Goal: Information Seeking & Learning: Learn about a topic

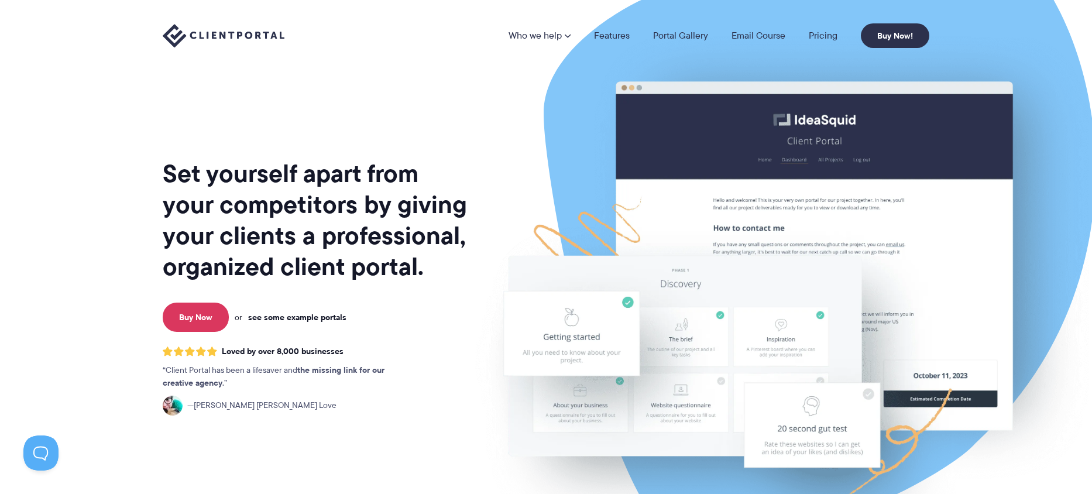
click at [329, 318] on link "see some example portals" at bounding box center [297, 317] width 98 height 11
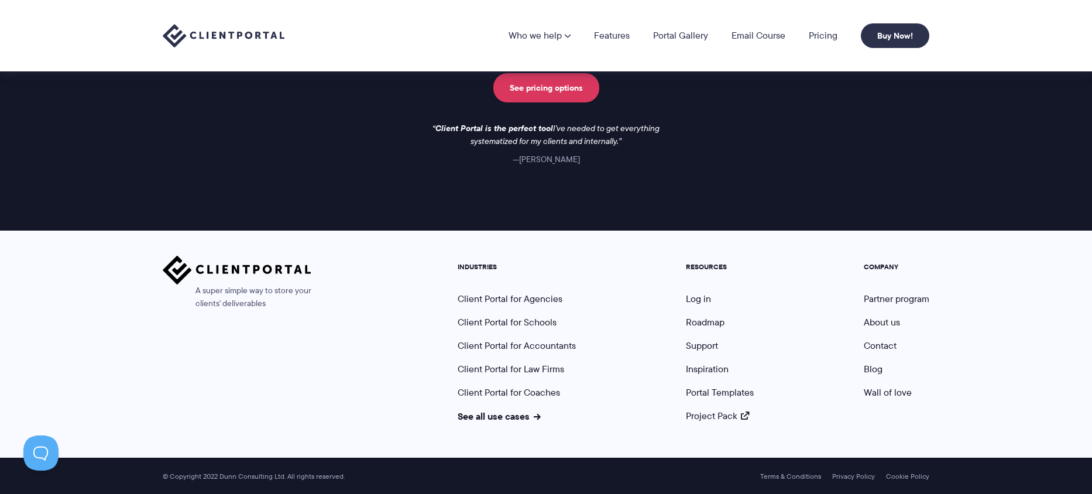
scroll to position [1742, 0]
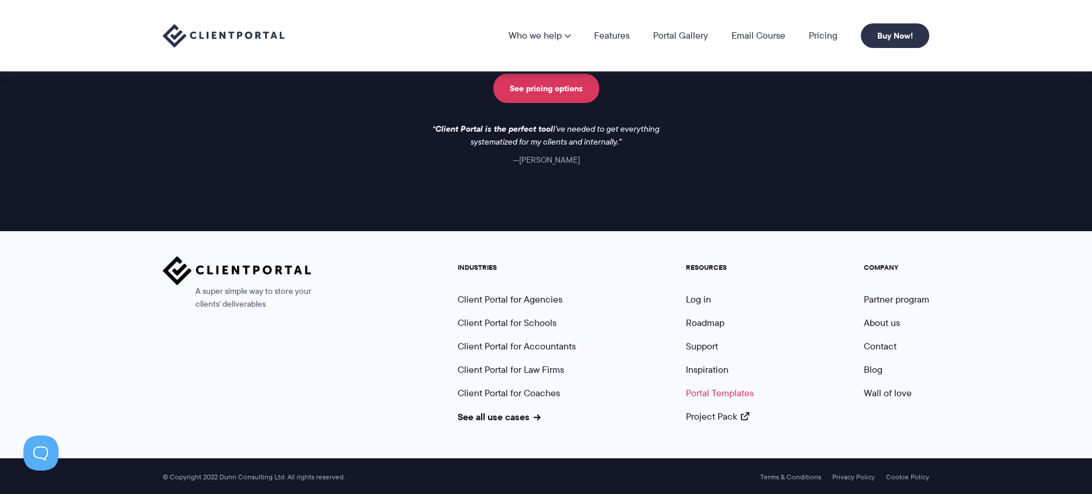
click at [731, 393] on link "Portal Templates" at bounding box center [720, 392] width 68 height 13
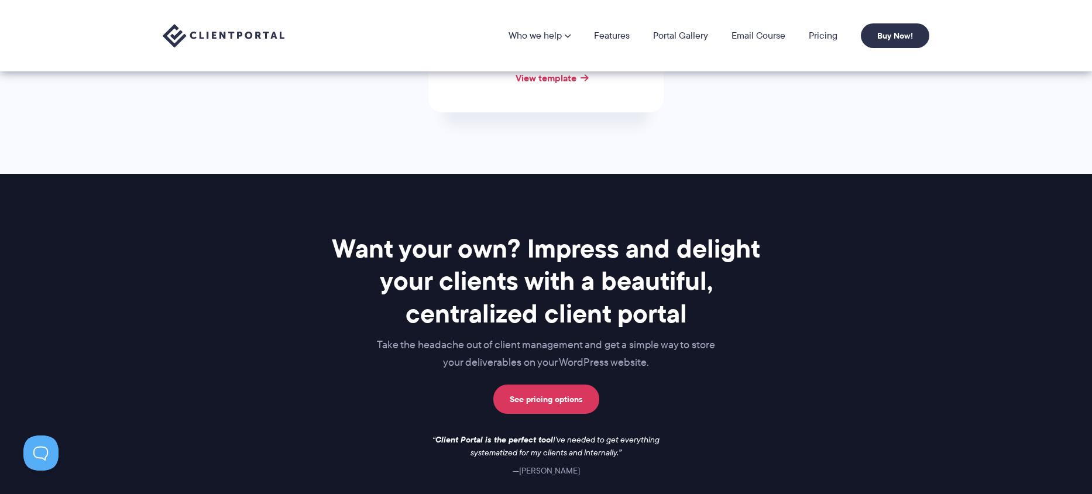
scroll to position [742, 0]
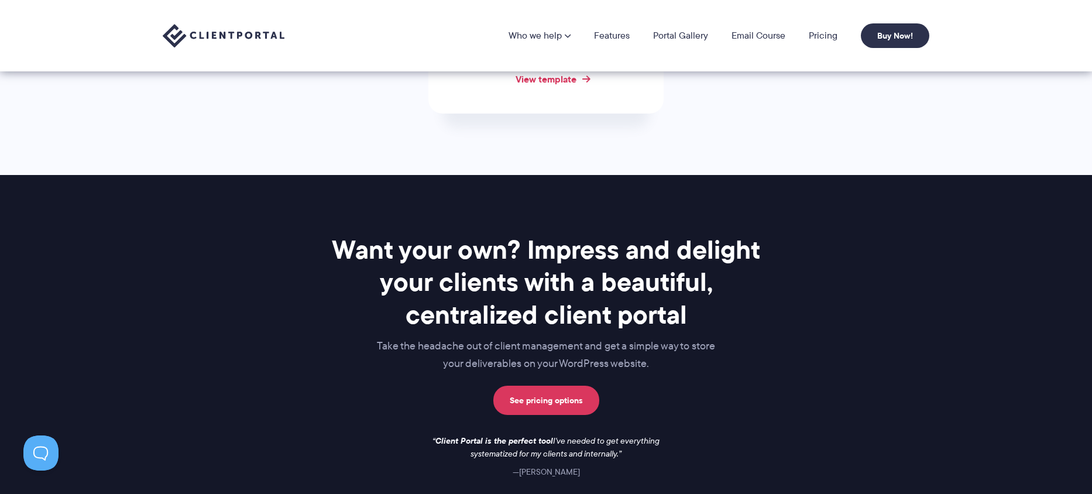
click at [563, 83] on link "View template" at bounding box center [545, 79] width 61 height 14
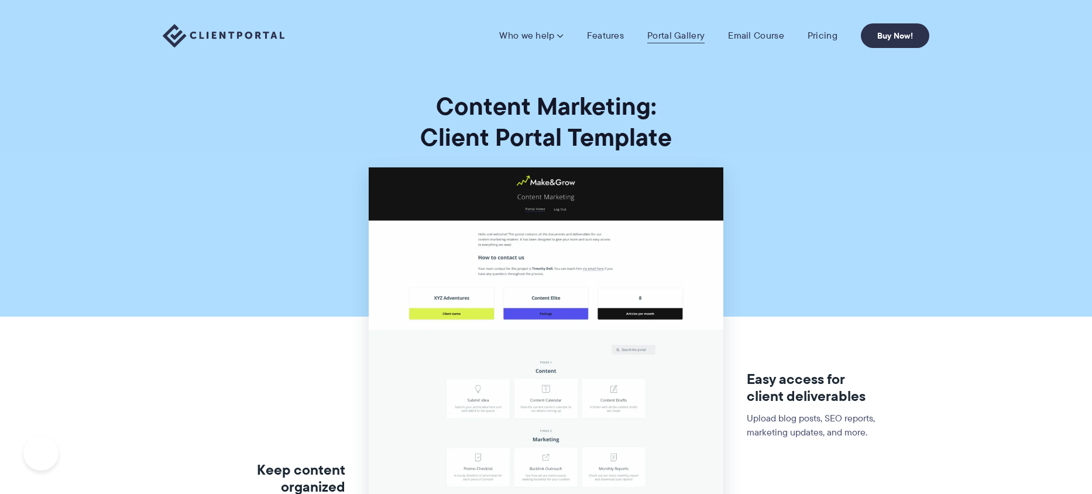
click at [669, 35] on link "Portal Gallery" at bounding box center [675, 36] width 57 height 12
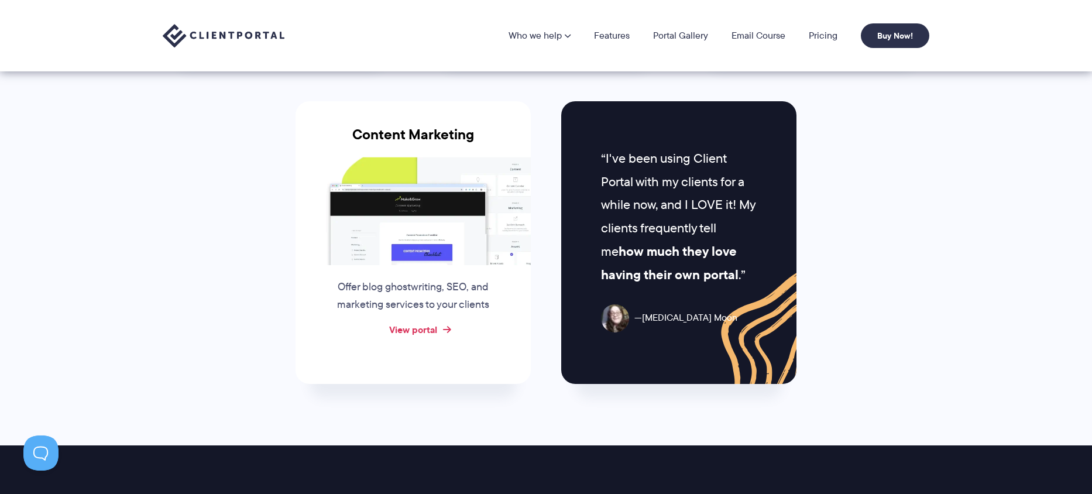
scroll to position [1158, 0]
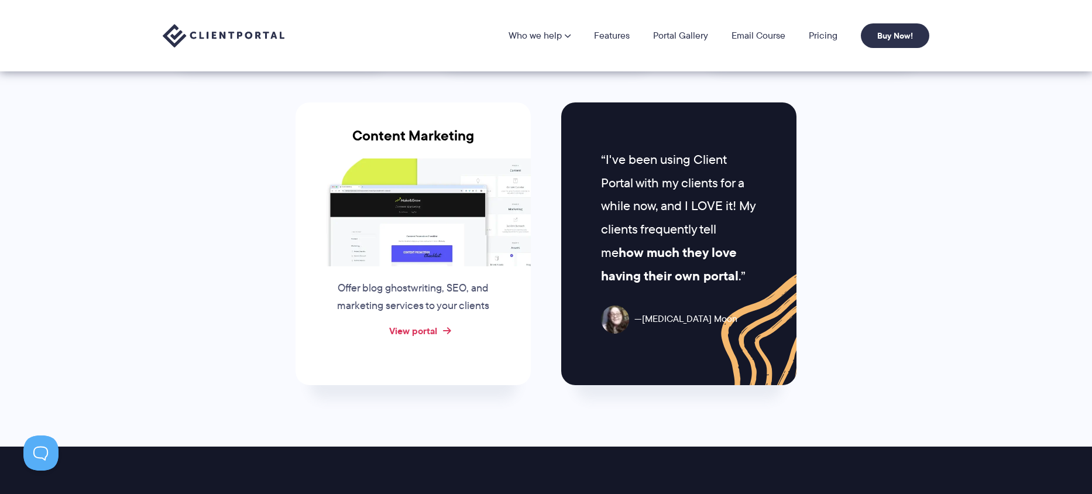
click at [417, 336] on link "View portal" at bounding box center [413, 331] width 48 height 14
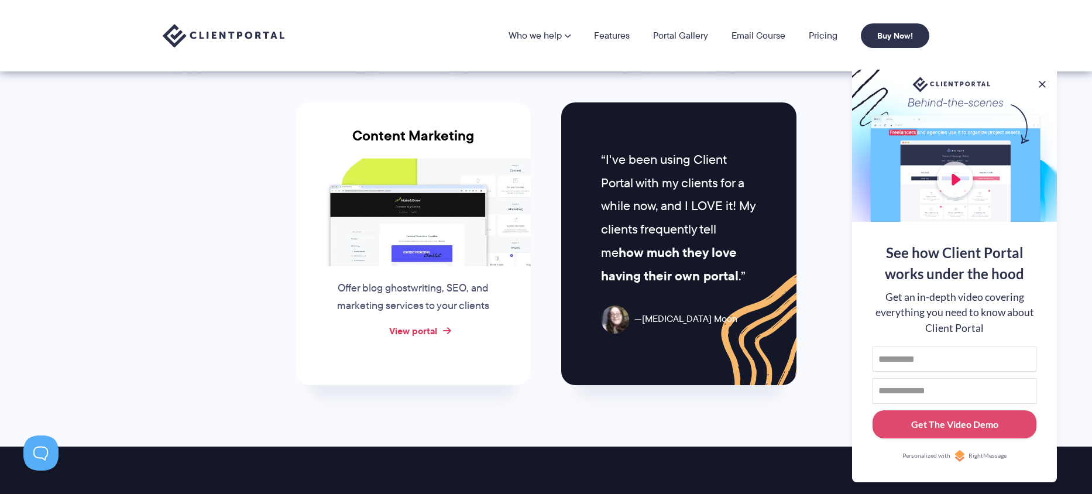
scroll to position [1157, 0]
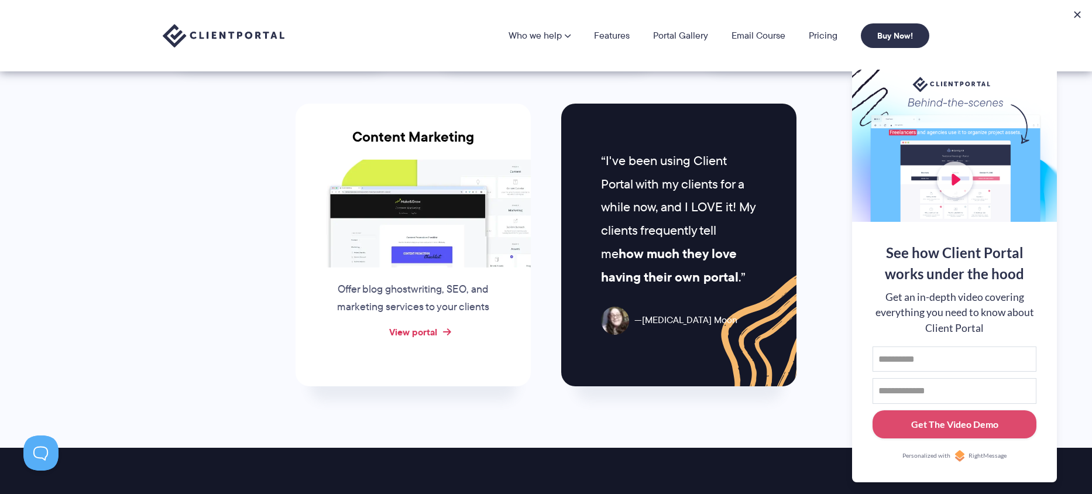
click at [415, 335] on link "View portal" at bounding box center [413, 332] width 48 height 14
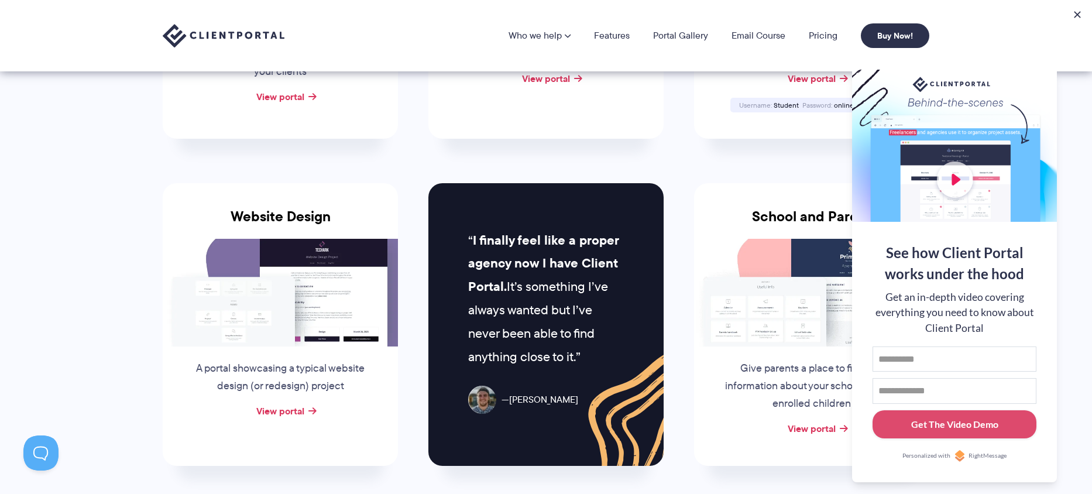
scroll to position [419, 0]
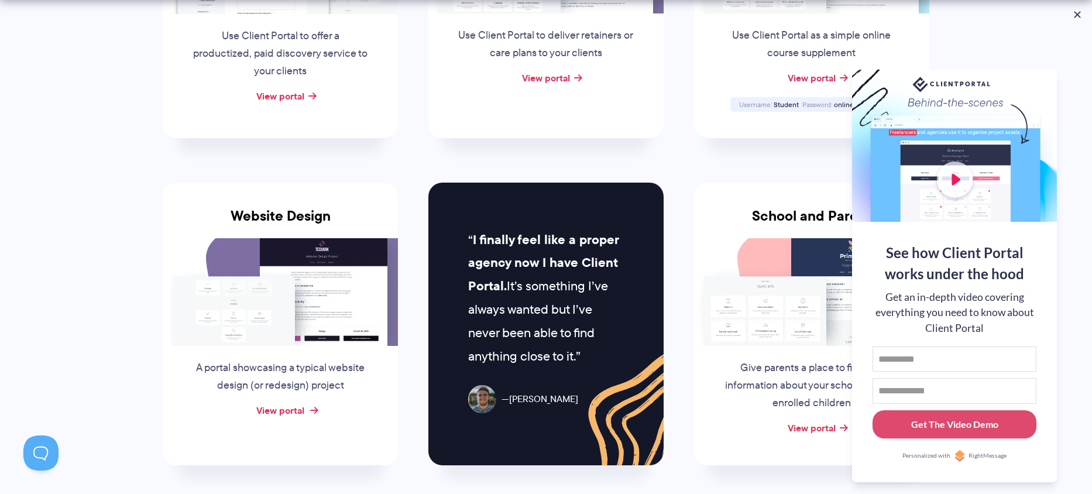
click at [282, 411] on link "View portal" at bounding box center [280, 410] width 48 height 14
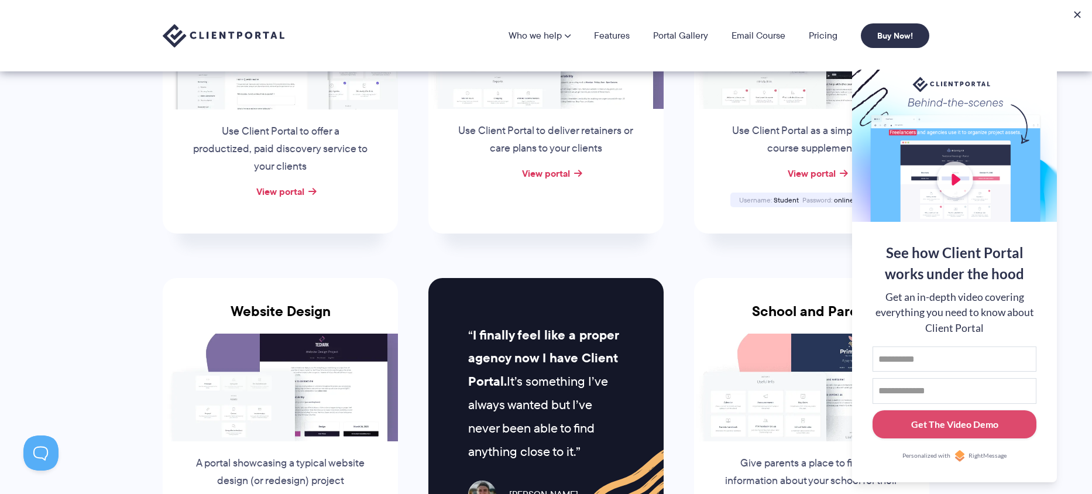
scroll to position [0, 0]
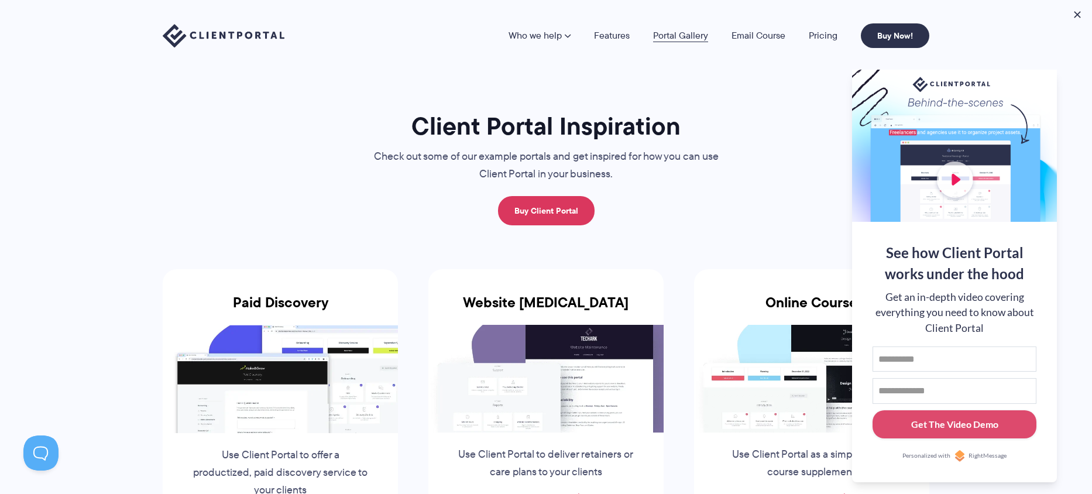
click at [676, 36] on link "Portal Gallery" at bounding box center [680, 35] width 55 height 9
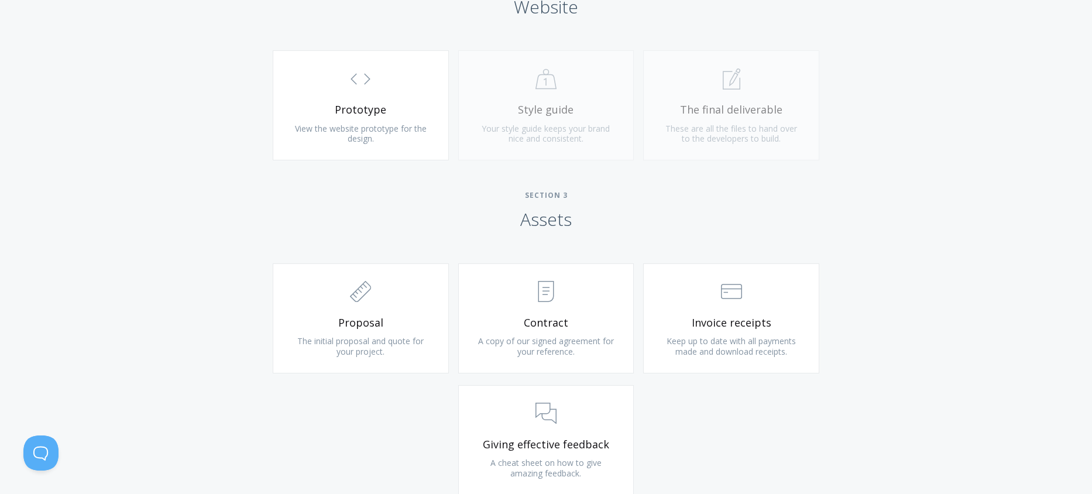
scroll to position [1062, 0]
click at [707, 305] on span ".st0{fill:none;stroke:#000000;stroke-width:2;stroke-miterlimit:10;} Financial" at bounding box center [731, 292] width 140 height 36
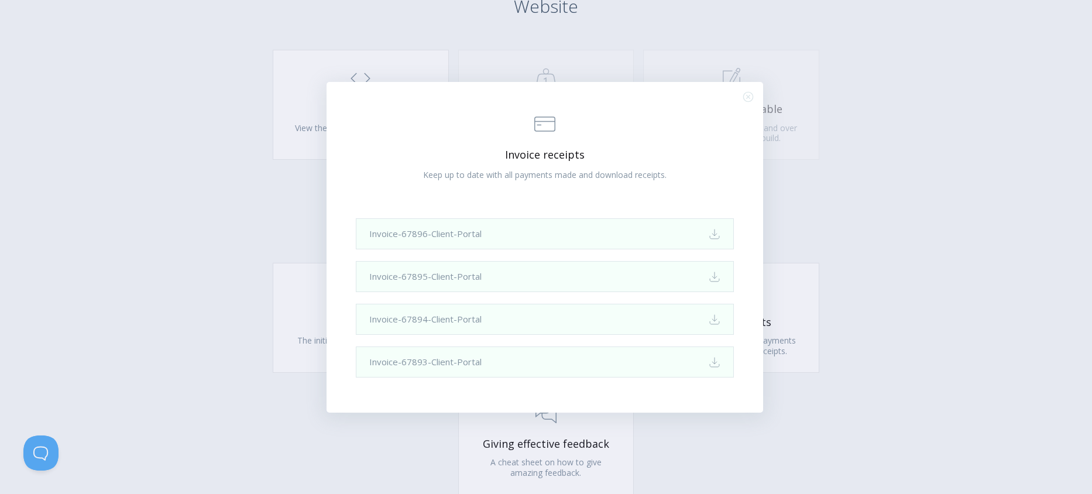
click at [823, 173] on div ".st0{fill:none;stroke:#000000;stroke-width:2;stroke-miterlimit:10;} Financial I…" at bounding box center [546, 247] width 1092 height 494
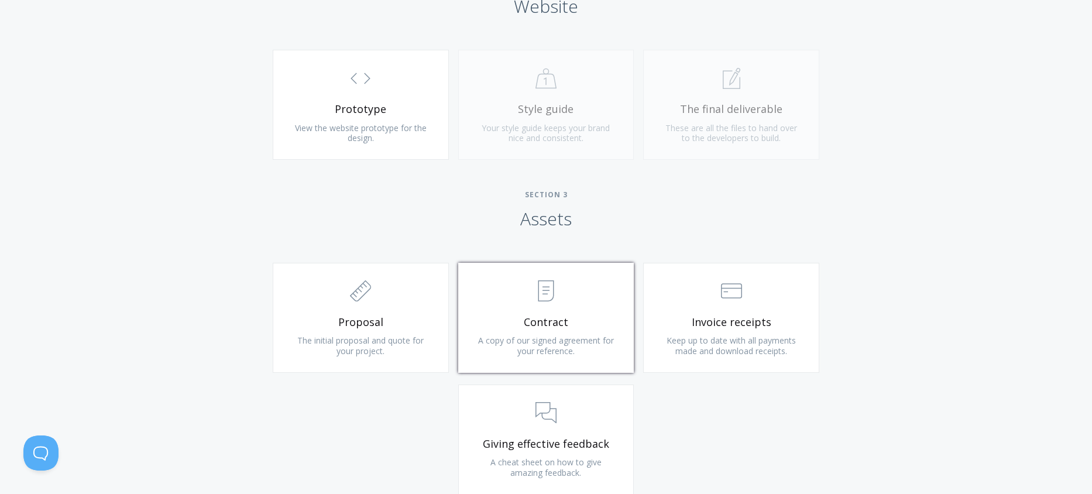
click at [604, 291] on span ".st0{fill:none;stroke:#000000;stroke-width:2;stroke-miterlimit:10;} Untitled-15" at bounding box center [546, 292] width 140 height 36
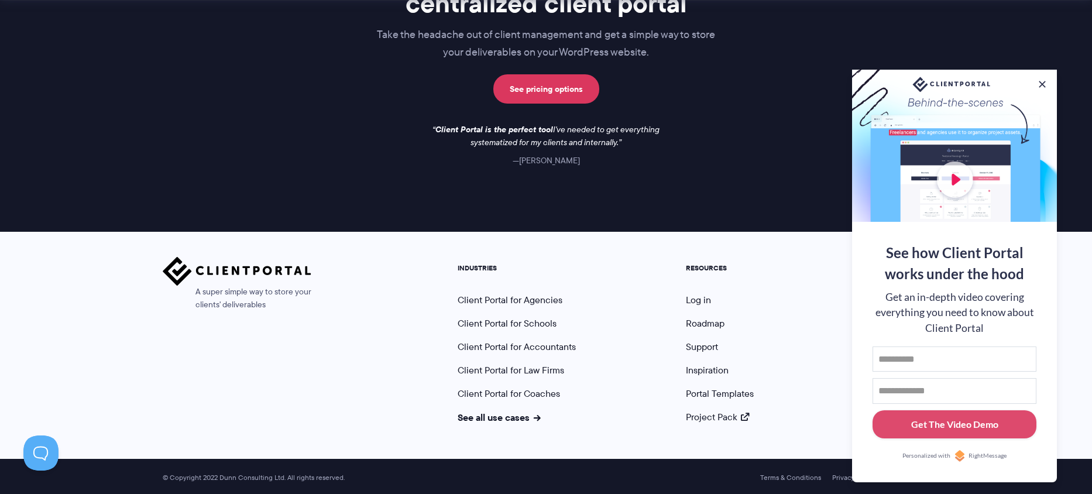
scroll to position [1744, 0]
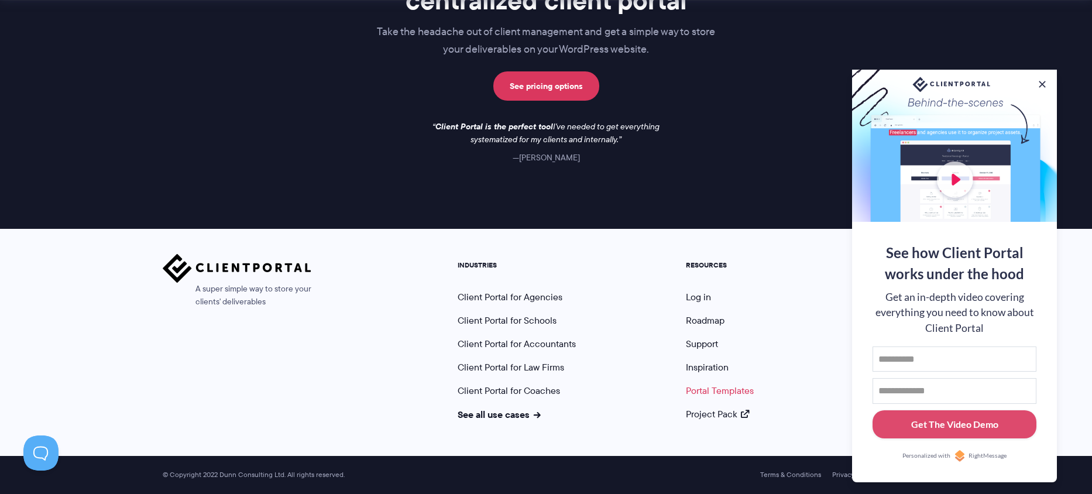
click at [714, 392] on link "Portal Templates" at bounding box center [720, 390] width 68 height 13
